Goal: Check status

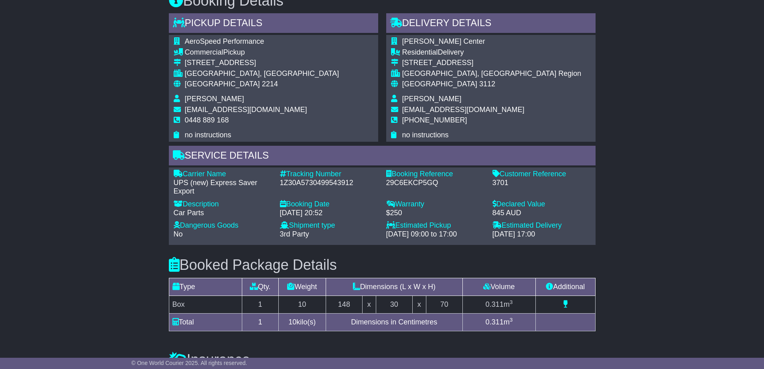
scroll to position [603, 0]
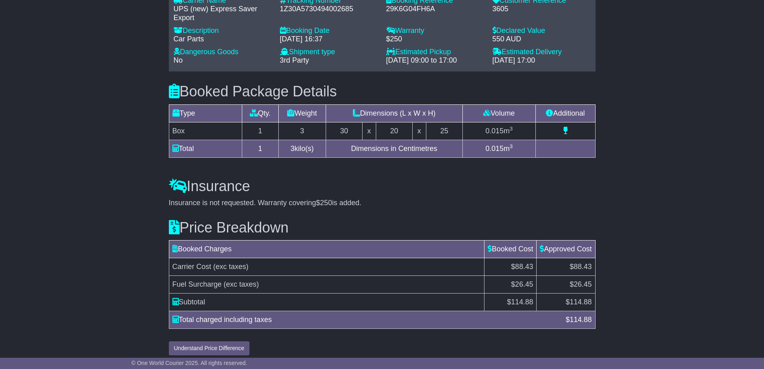
scroll to position [639, 0]
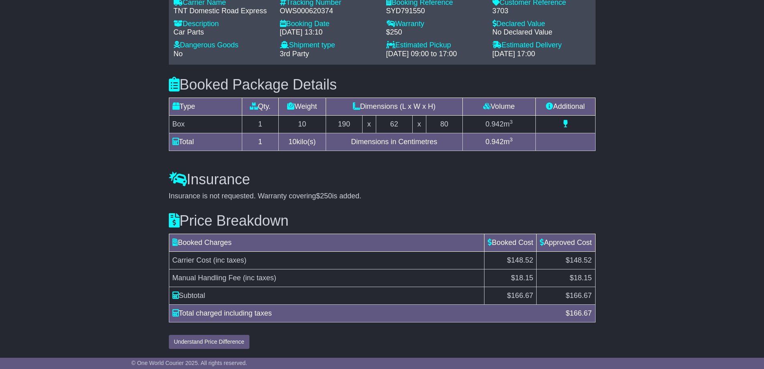
scroll to position [654, 0]
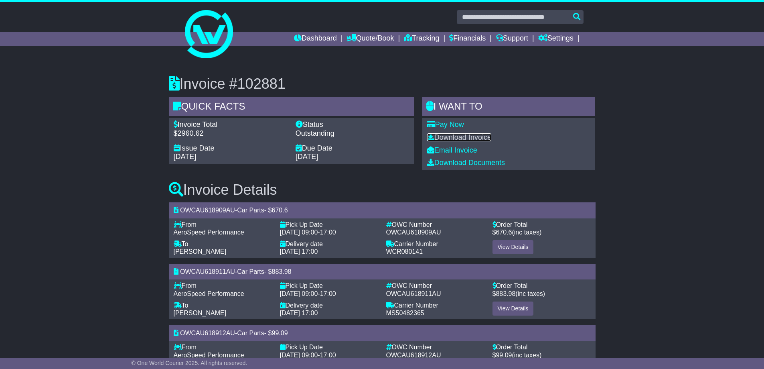
click at [467, 133] on link "Download Invoice" at bounding box center [459, 137] width 64 height 8
